Goal: Information Seeking & Learning: Learn about a topic

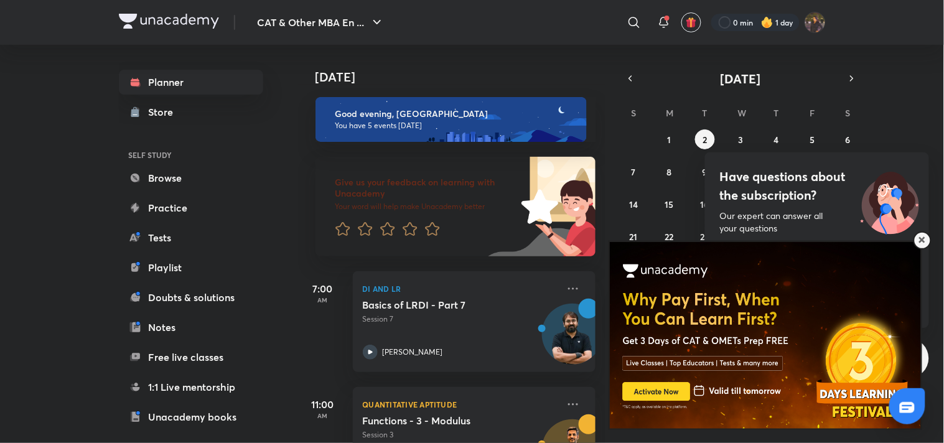
click at [663, 394] on img at bounding box center [764, 334] width 311 height 187
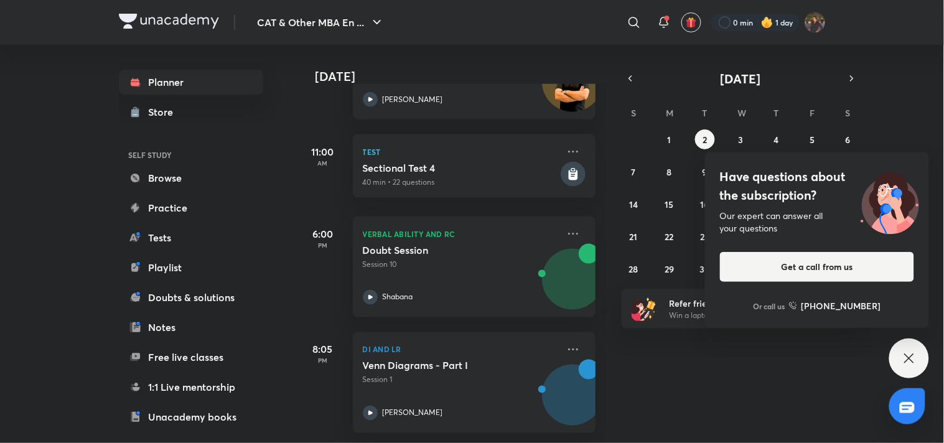
scroll to position [378, 0]
click at [907, 353] on icon at bounding box center [909, 358] width 15 height 15
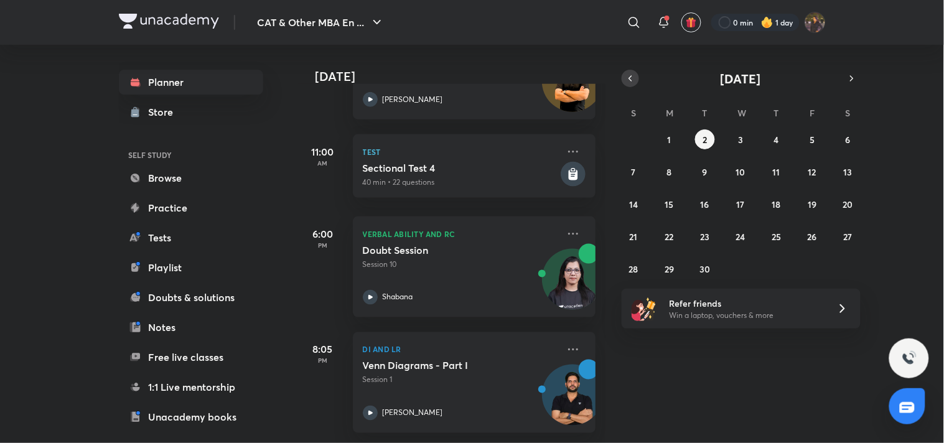
click at [633, 75] on icon "button" at bounding box center [630, 78] width 10 height 11
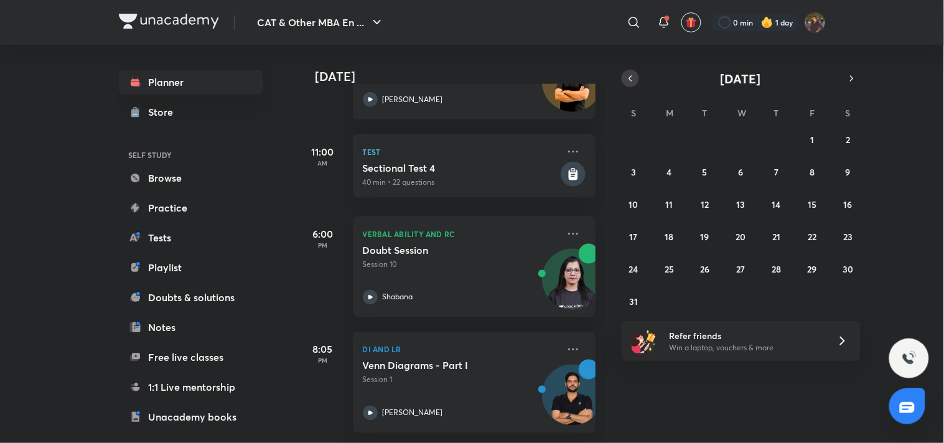
click at [625, 71] on button "button" at bounding box center [630, 78] width 17 height 17
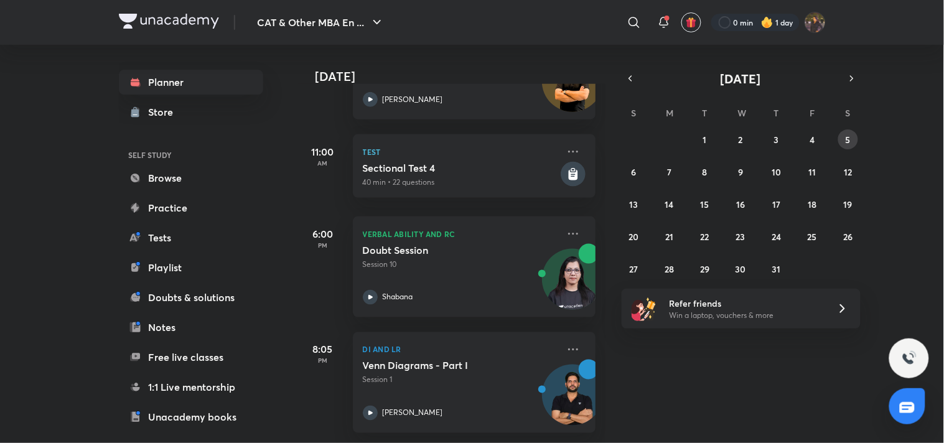
click at [847, 141] on abbr "5" at bounding box center [848, 140] width 5 height 12
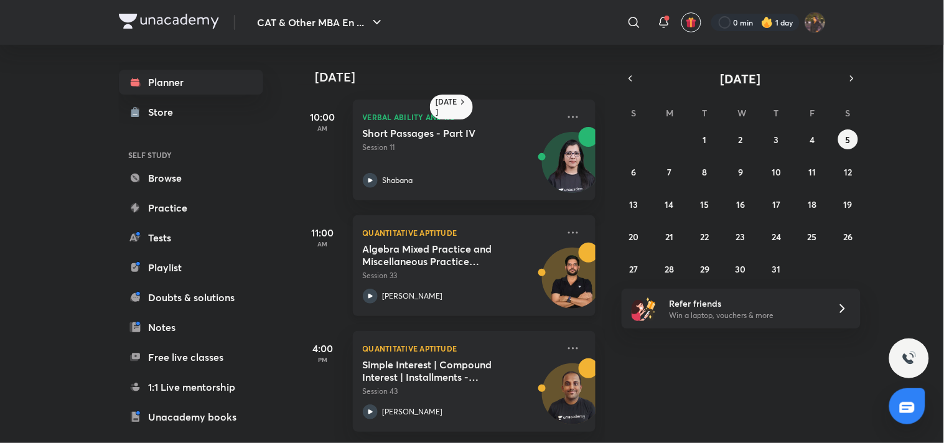
scroll to position [9, 0]
click at [497, 374] on h5 "Simple Interest | Compound Interest | Installments - Episode 3" at bounding box center [440, 370] width 155 height 25
click at [811, 136] on abbr "4" at bounding box center [812, 140] width 5 height 12
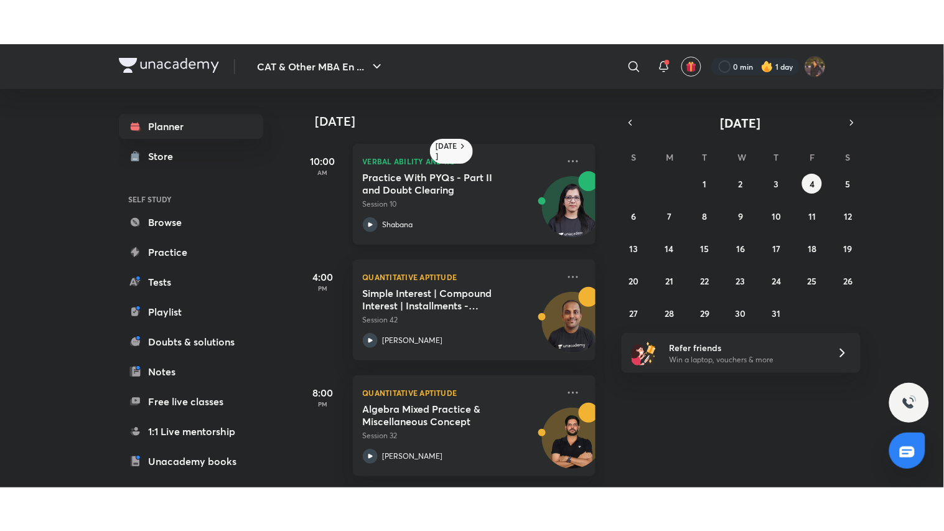
scroll to position [9, 0]
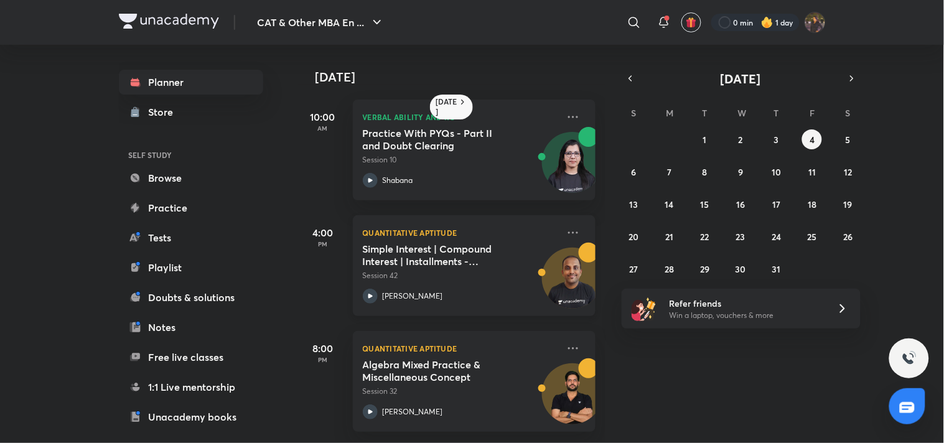
click at [441, 243] on h5 "Simple Interest | Compound Interest | Installments - Episode 2" at bounding box center [440, 255] width 155 height 25
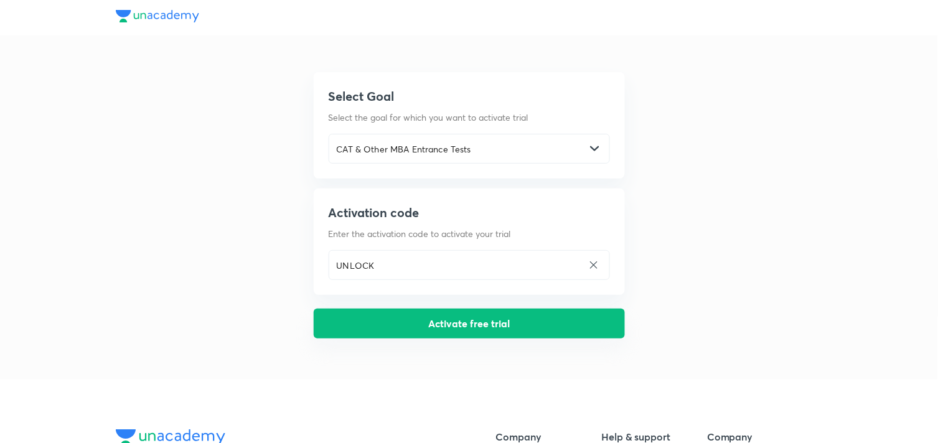
click at [403, 318] on button "Activate free trial" at bounding box center [469, 324] width 311 height 30
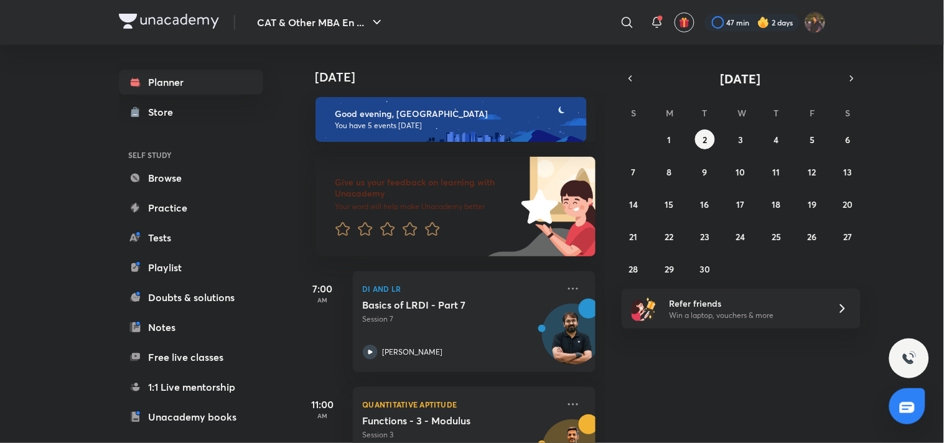
click at [717, 22] on div at bounding box center [751, 22] width 95 height 17
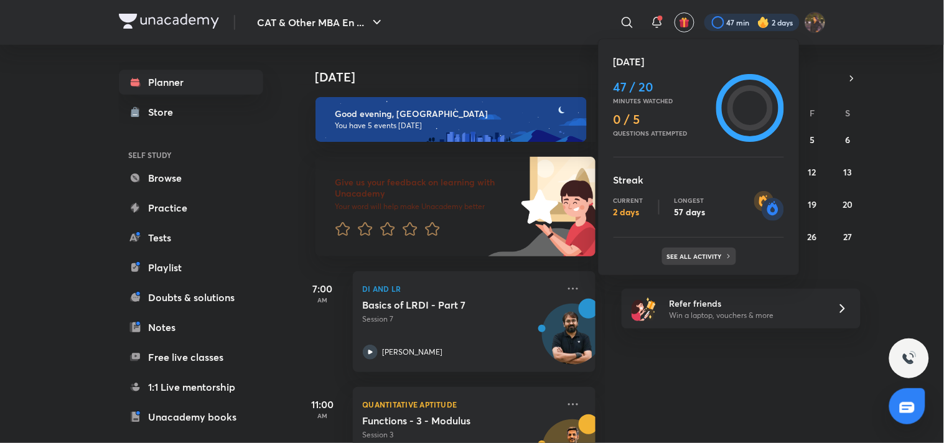
click at [693, 258] on p "See all activity" at bounding box center [696, 256] width 58 height 7
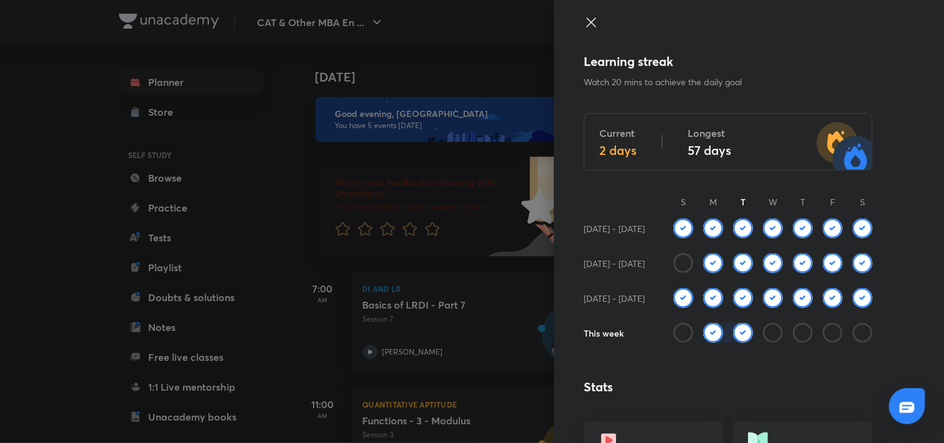
click at [594, 20] on div at bounding box center [728, 33] width 289 height 37
click at [584, 24] on icon at bounding box center [591, 22] width 15 height 15
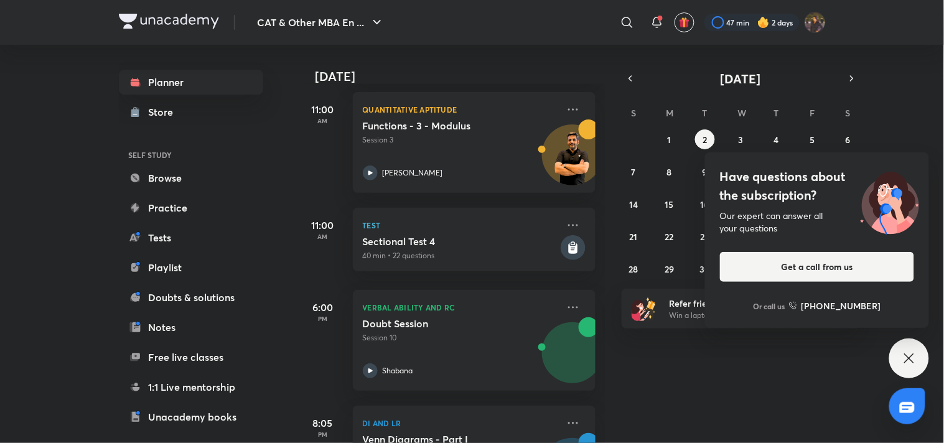
scroll to position [378, 0]
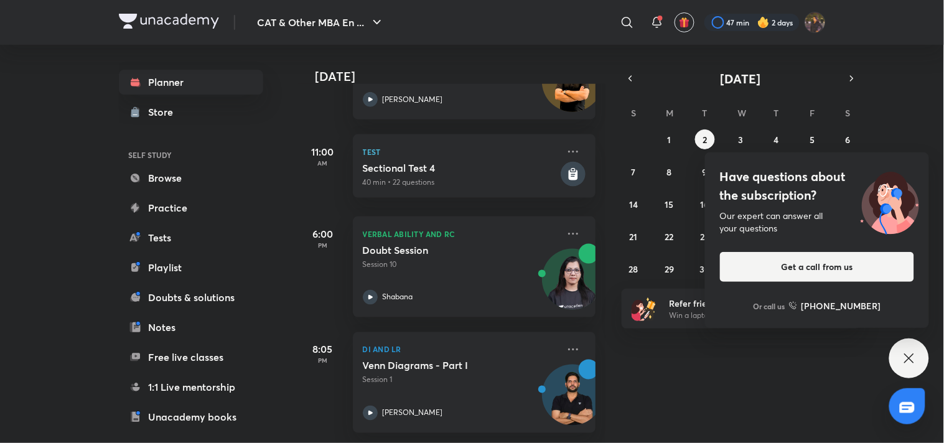
click at [894, 361] on div "Have questions about the subscription? Our expert can answer all your questions…" at bounding box center [909, 359] width 40 height 40
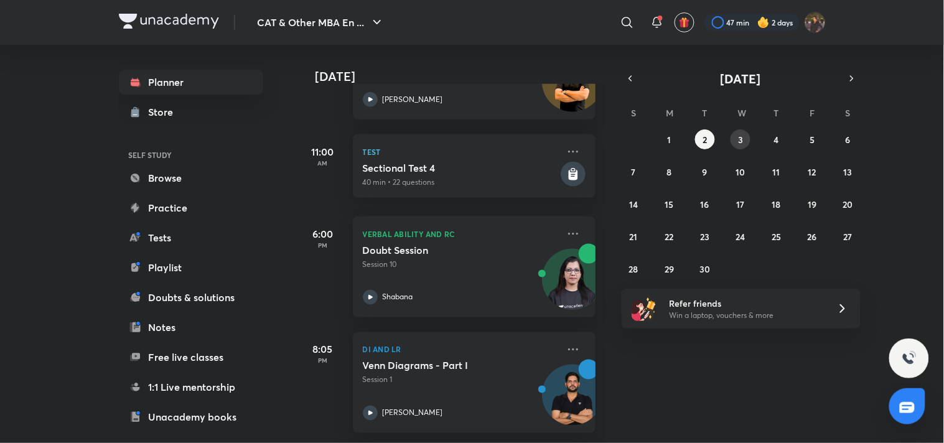
click at [745, 131] on button "3" at bounding box center [741, 139] width 20 height 20
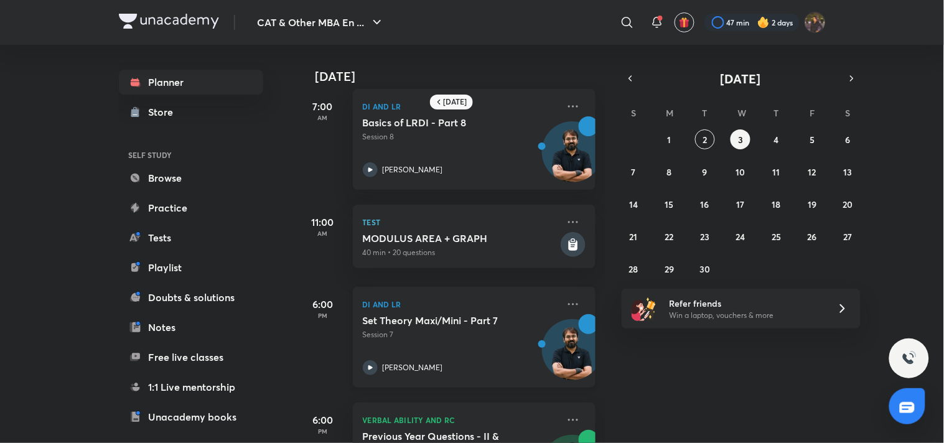
scroll to position [0, 0]
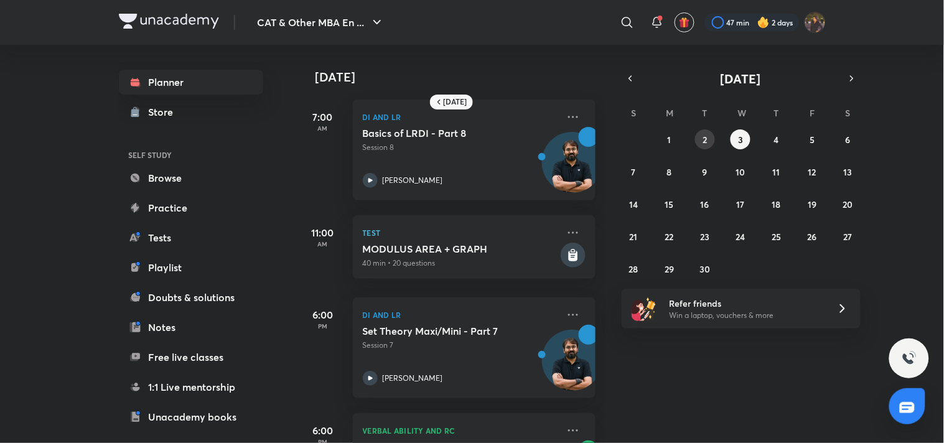
click at [712, 133] on button "2" at bounding box center [705, 139] width 20 height 20
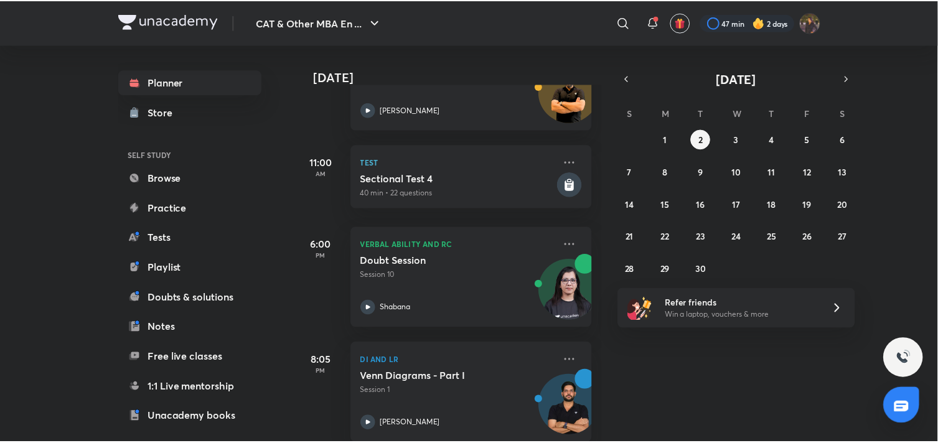
scroll to position [378, 0]
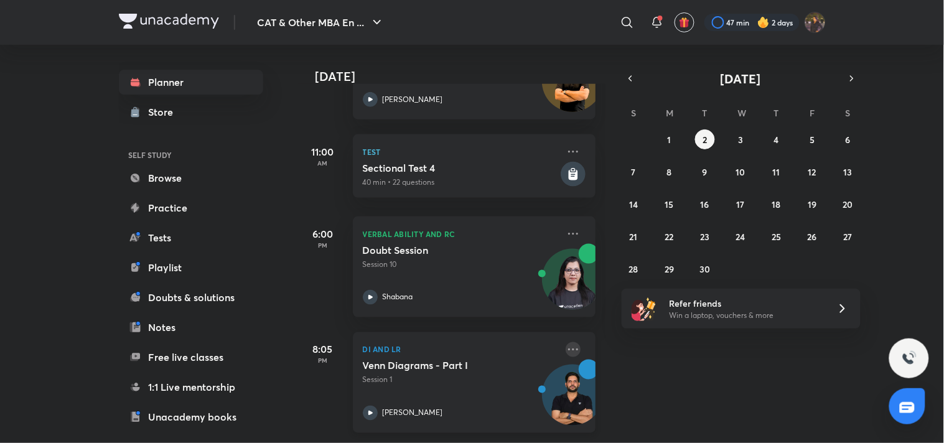
click at [568, 342] on icon at bounding box center [573, 349] width 15 height 15
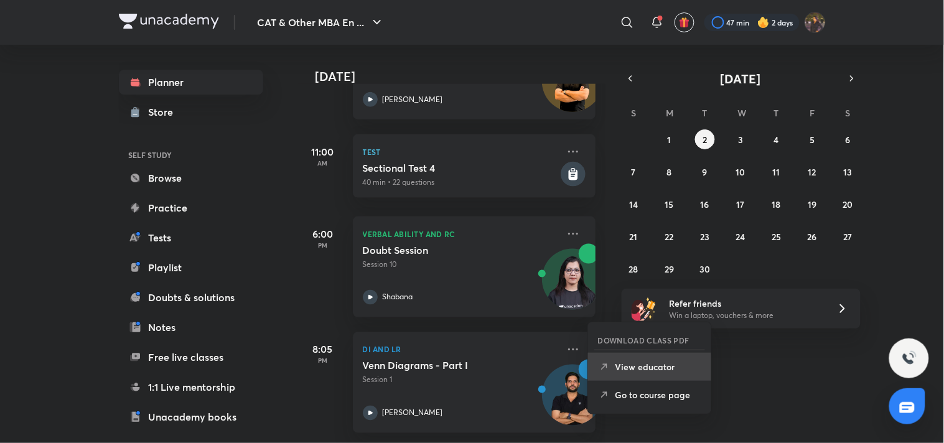
click at [656, 363] on p "View educator" at bounding box center [658, 366] width 86 height 13
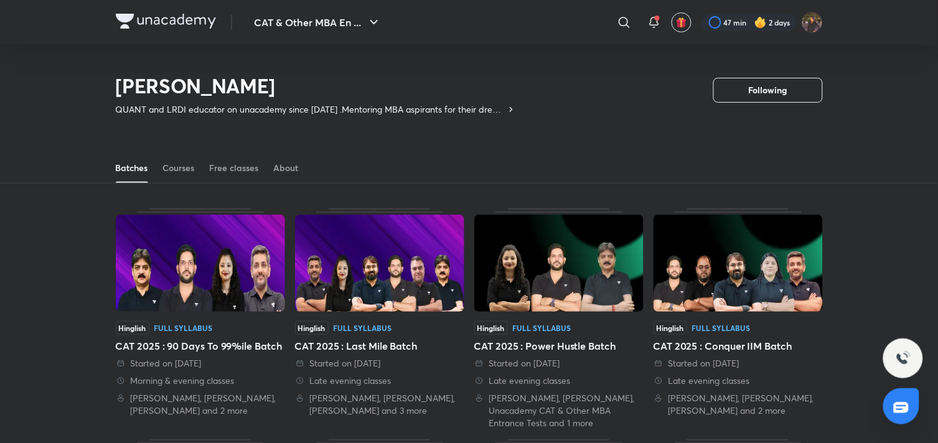
scroll to position [70, 0]
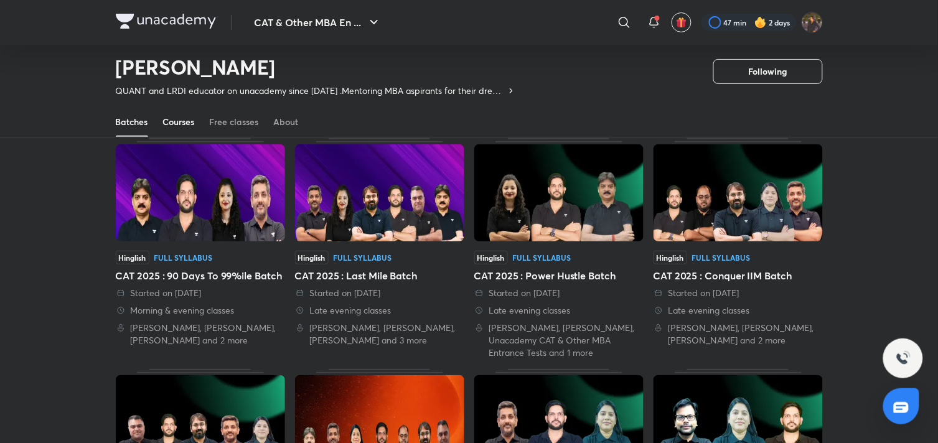
click at [182, 121] on div "Courses" at bounding box center [179, 122] width 32 height 12
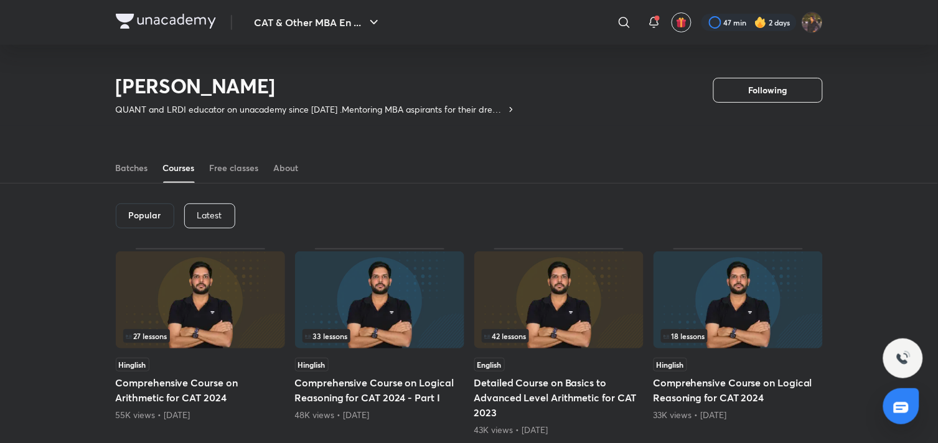
scroll to position [55, 0]
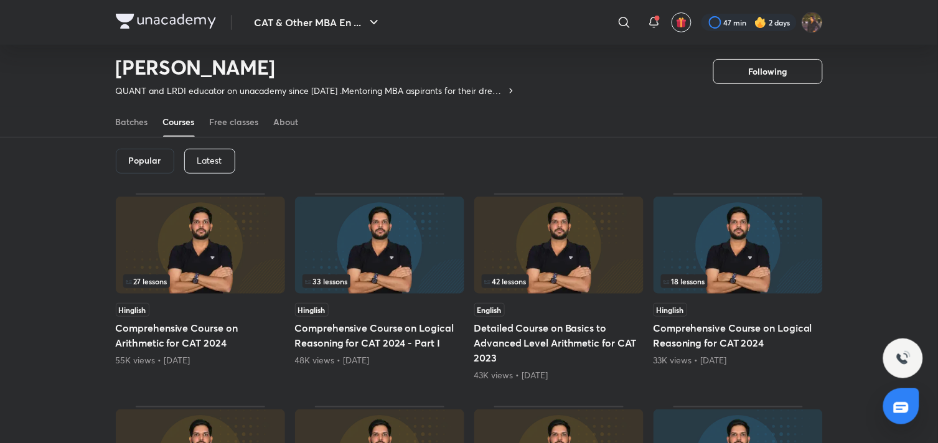
click at [216, 157] on p "Latest" at bounding box center [209, 161] width 25 height 10
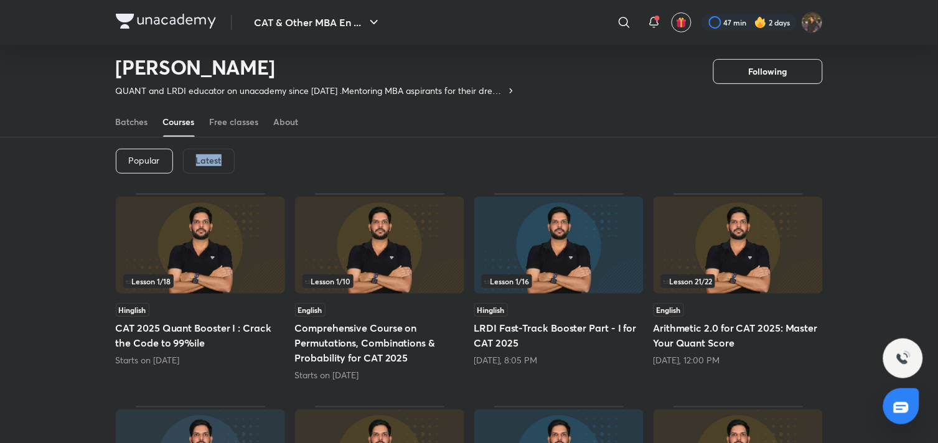
click at [216, 157] on h6 "Latest" at bounding box center [209, 161] width 26 height 10
click at [384, 265] on img at bounding box center [379, 245] width 169 height 97
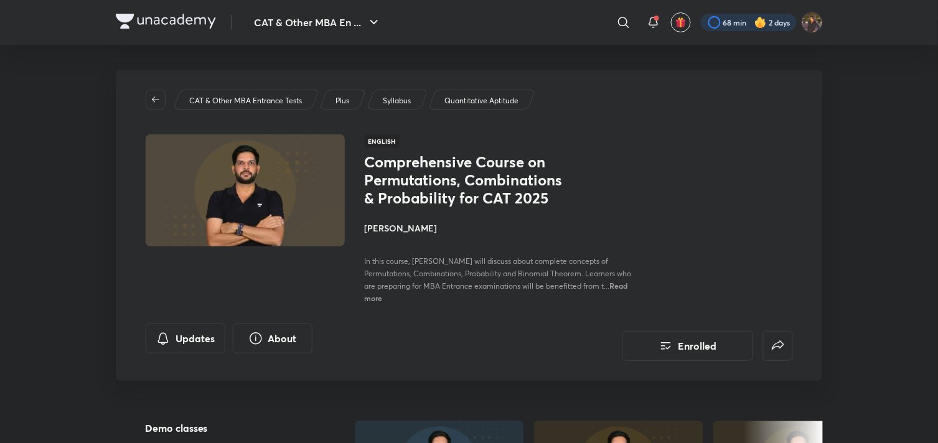
click at [717, 25] on div at bounding box center [749, 22] width 96 height 17
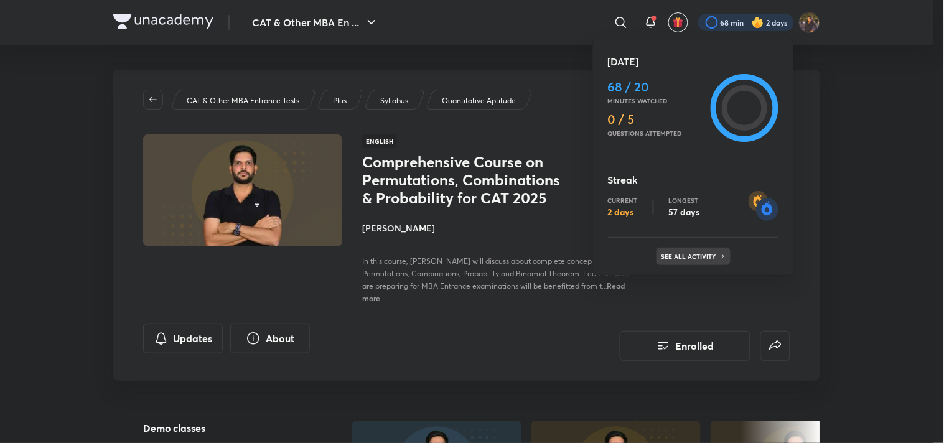
click at [683, 257] on p "See all activity" at bounding box center [690, 256] width 58 height 7
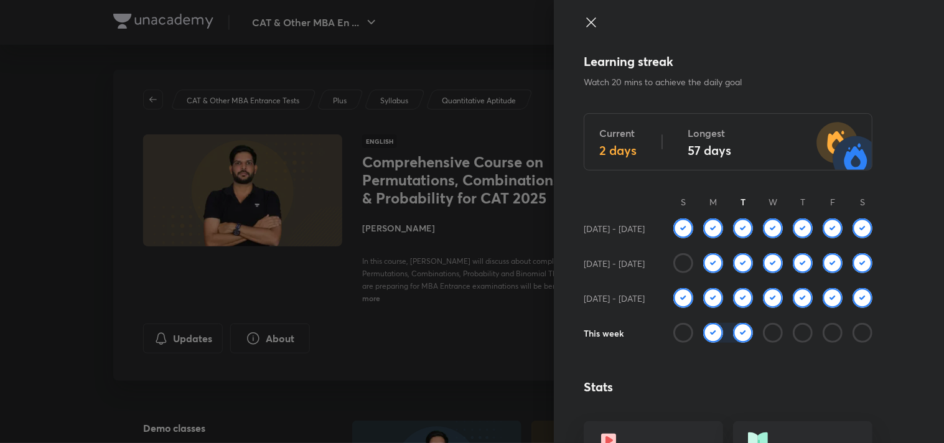
click at [584, 20] on icon at bounding box center [591, 22] width 15 height 15
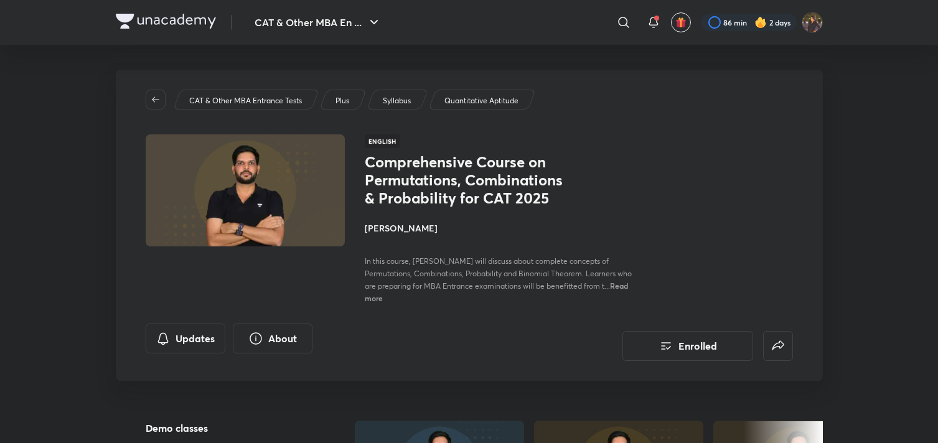
click at [760, 21] on img at bounding box center [760, 22] width 12 height 12
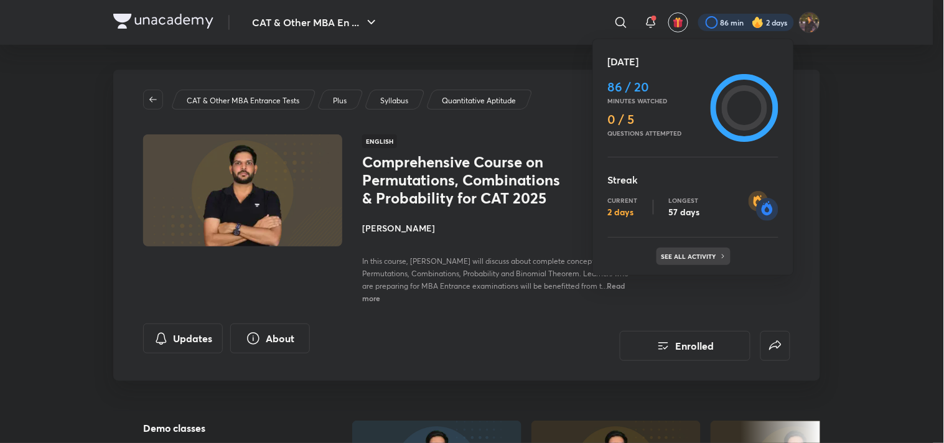
click at [678, 263] on div "See all activity" at bounding box center [693, 256] width 74 height 17
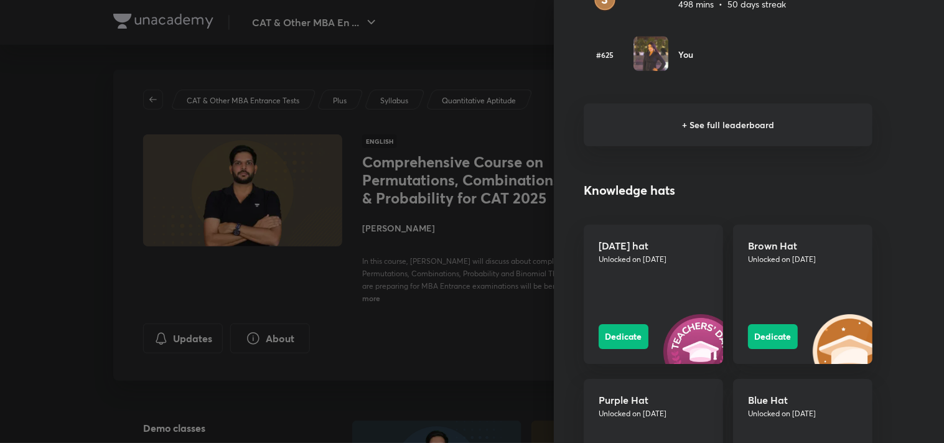
scroll to position [961, 0]
